Goal: Information Seeking & Learning: Learn about a topic

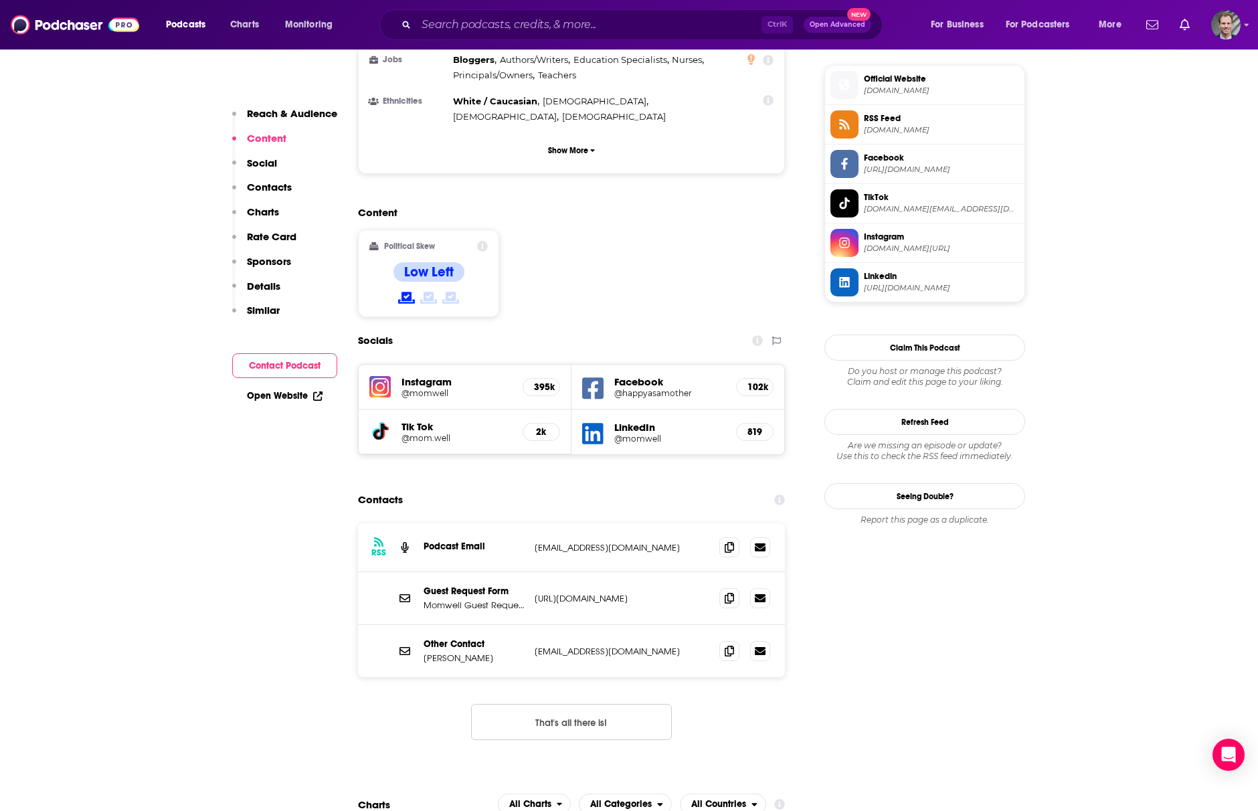
scroll to position [1071, 0]
click at [515, 27] on input "Search podcasts, credits, & more..." at bounding box center [588, 24] width 345 height 21
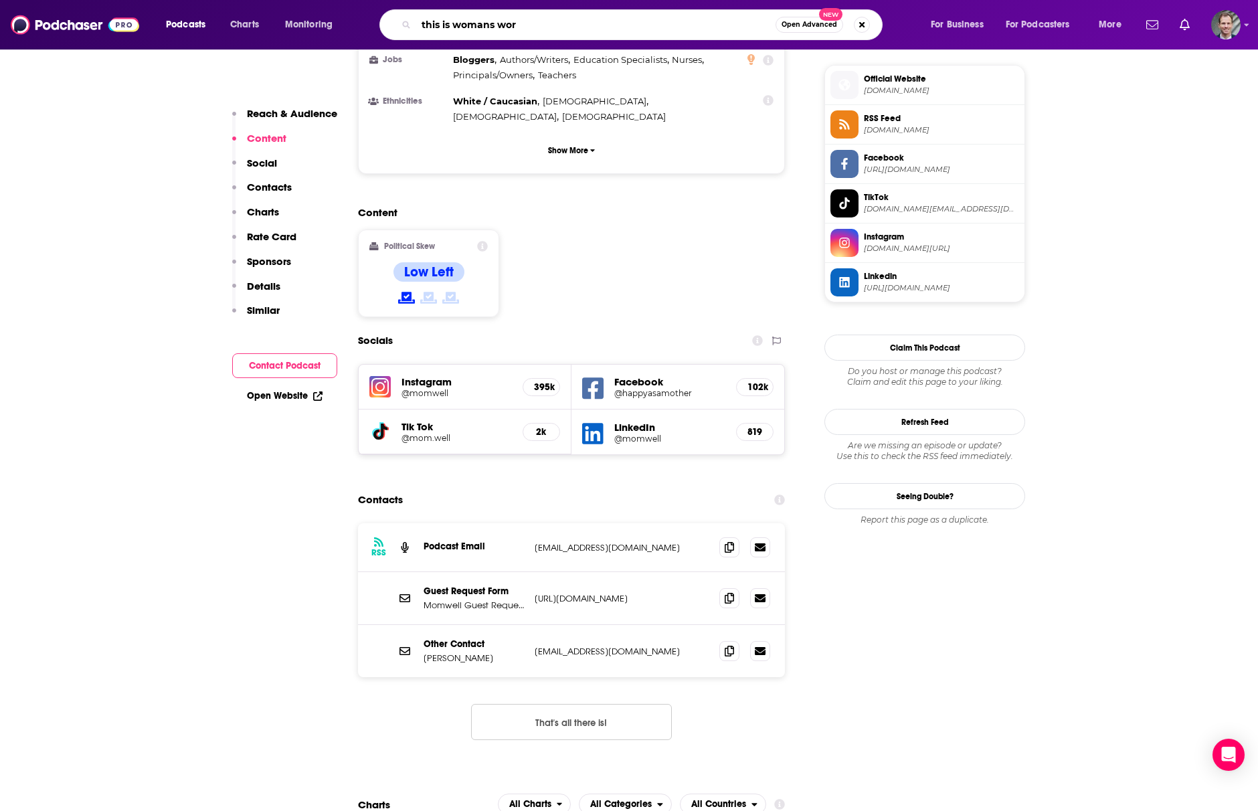
type input "this is womans work"
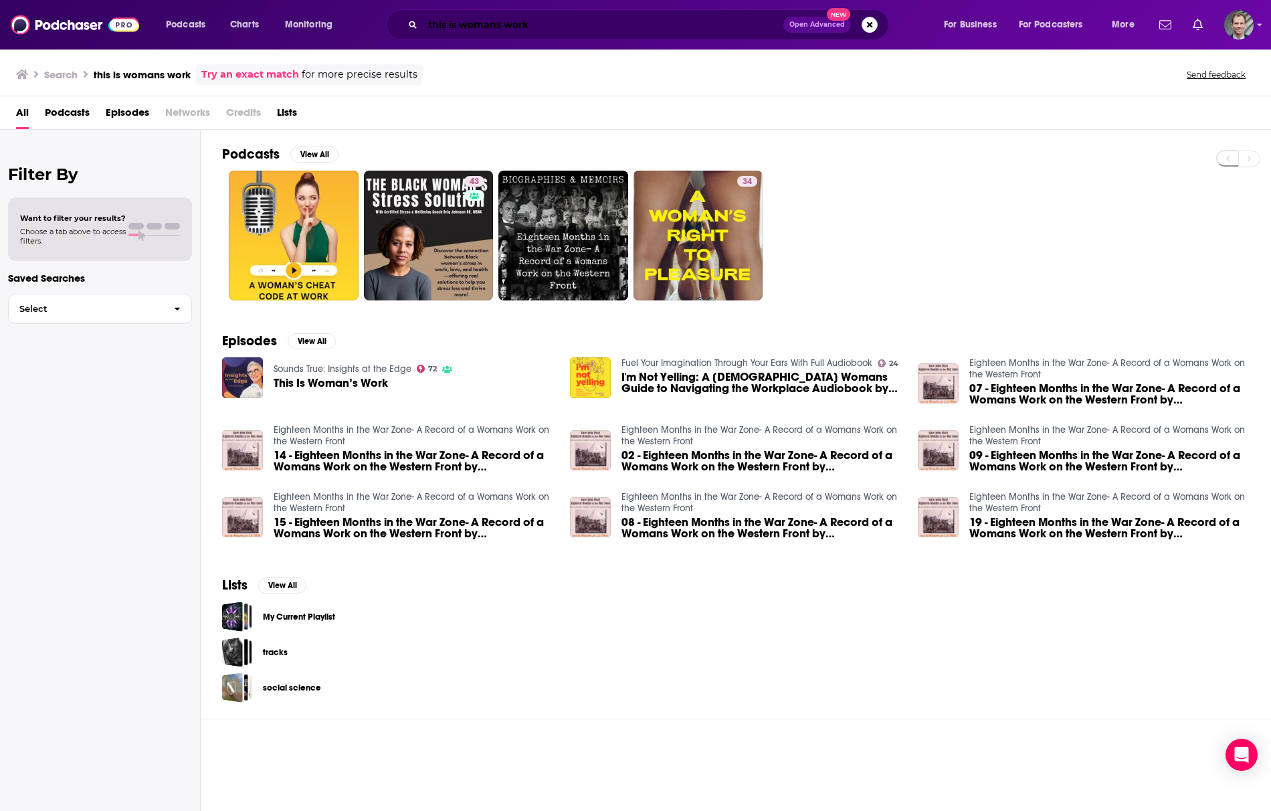
click at [490, 22] on input "this is womans work" at bounding box center [603, 24] width 361 height 21
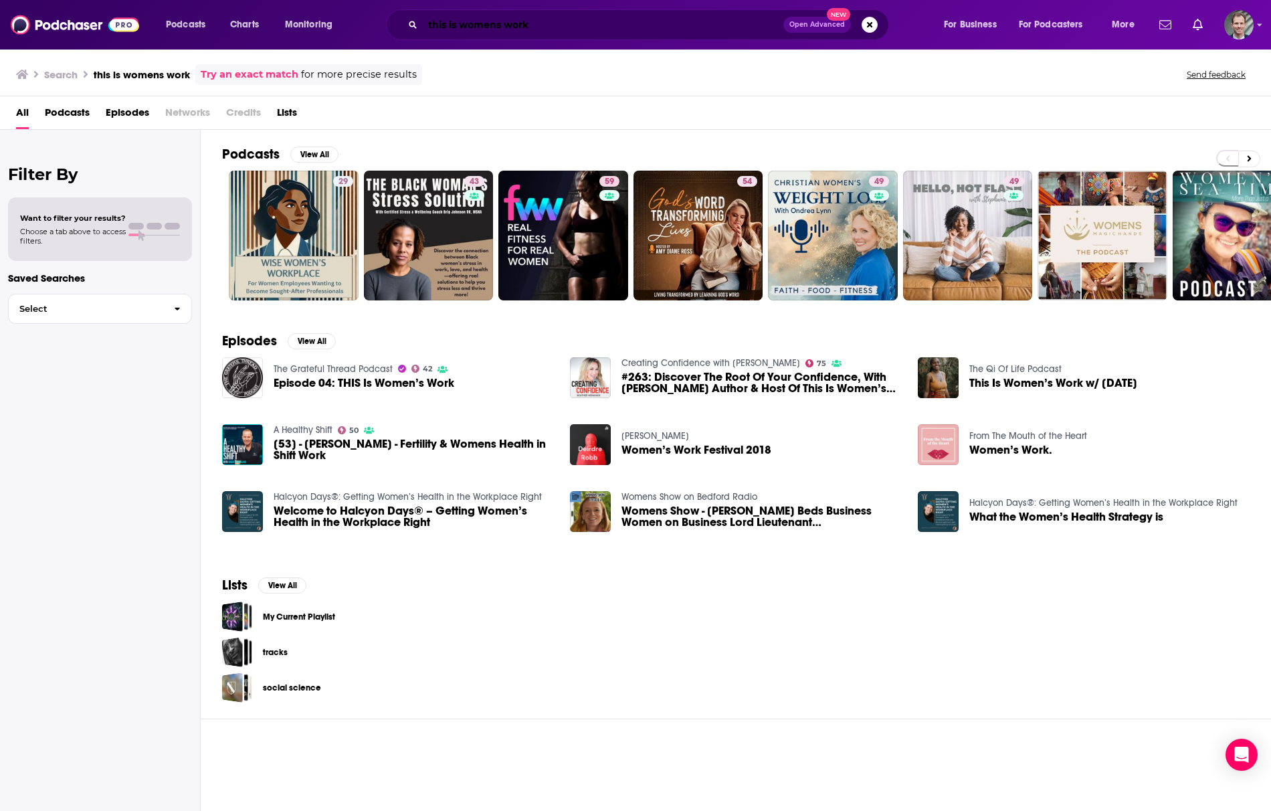
click at [549, 16] on input "this is womens work" at bounding box center [603, 24] width 361 height 21
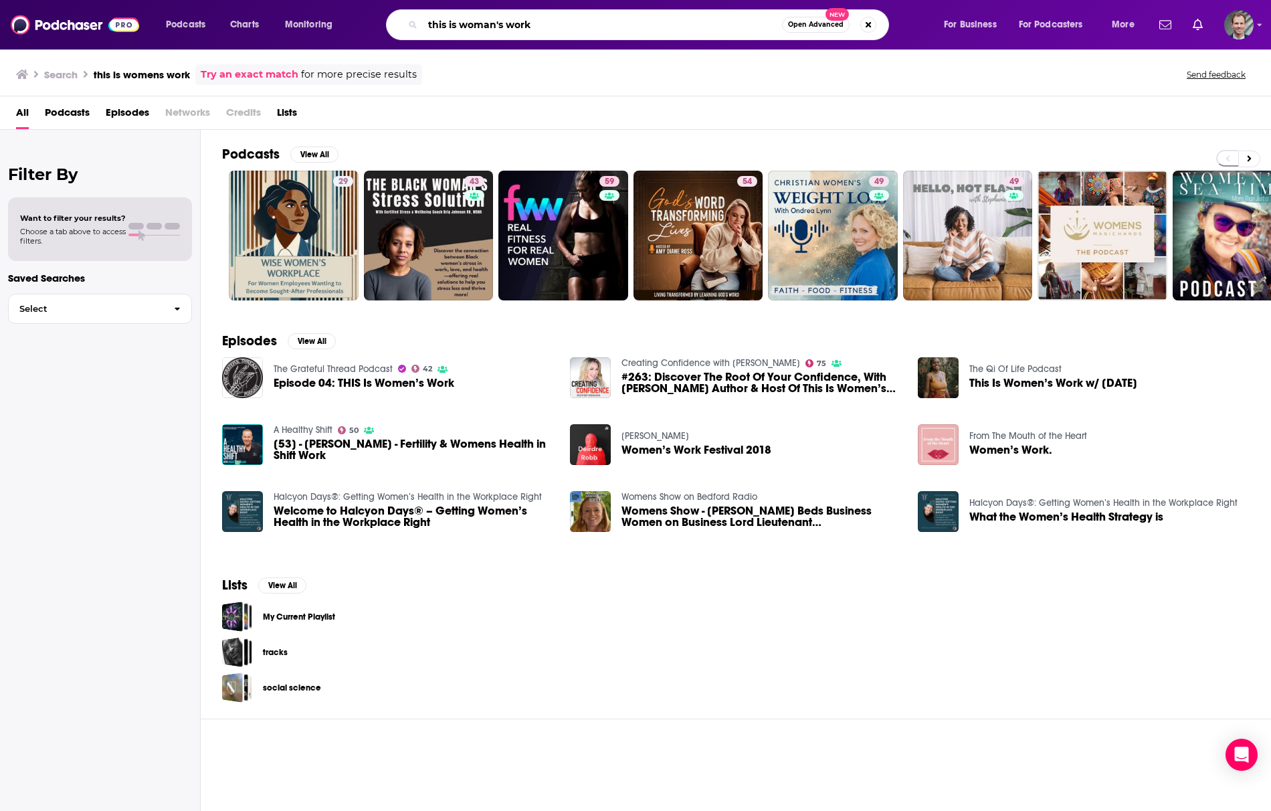
type input "this is woman's work"
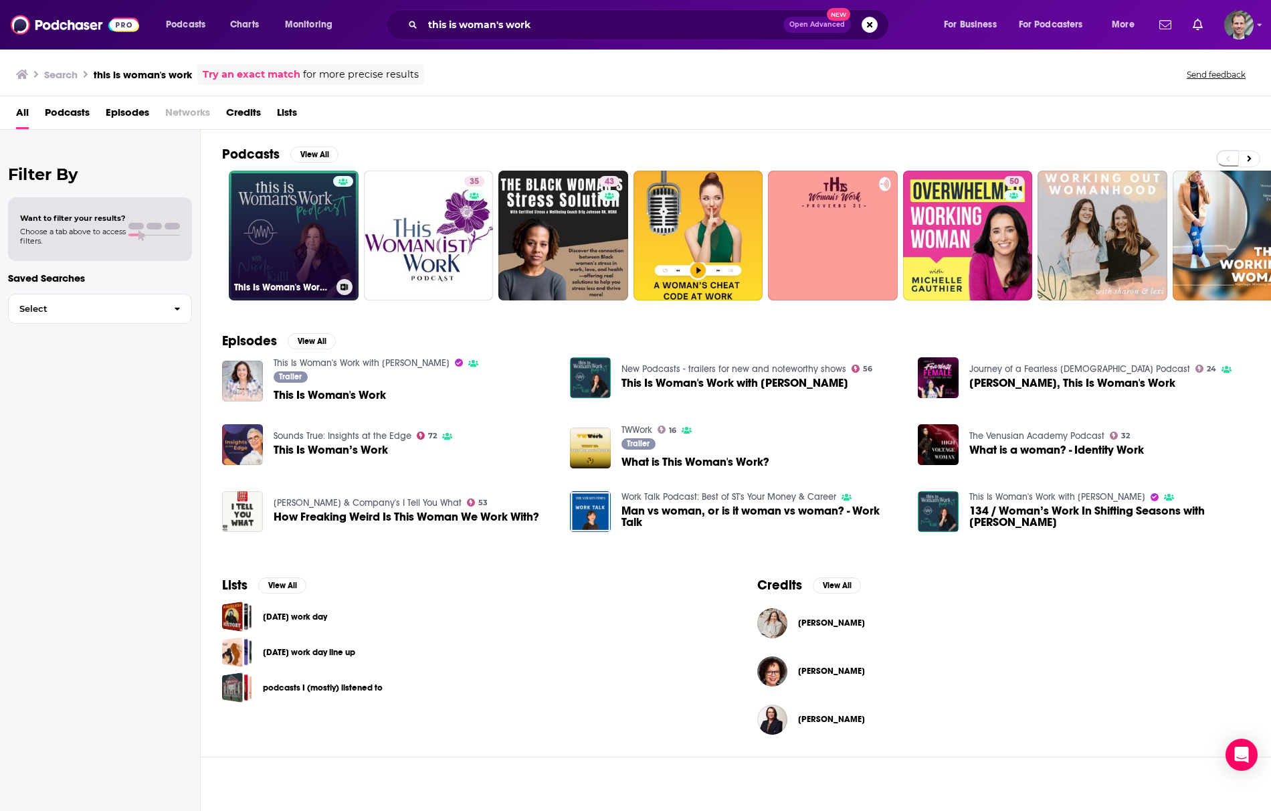
click at [309, 236] on link "This Is Woman's Work with [PERSON_NAME]" at bounding box center [294, 236] width 130 height 130
